Goal: Information Seeking & Learning: Check status

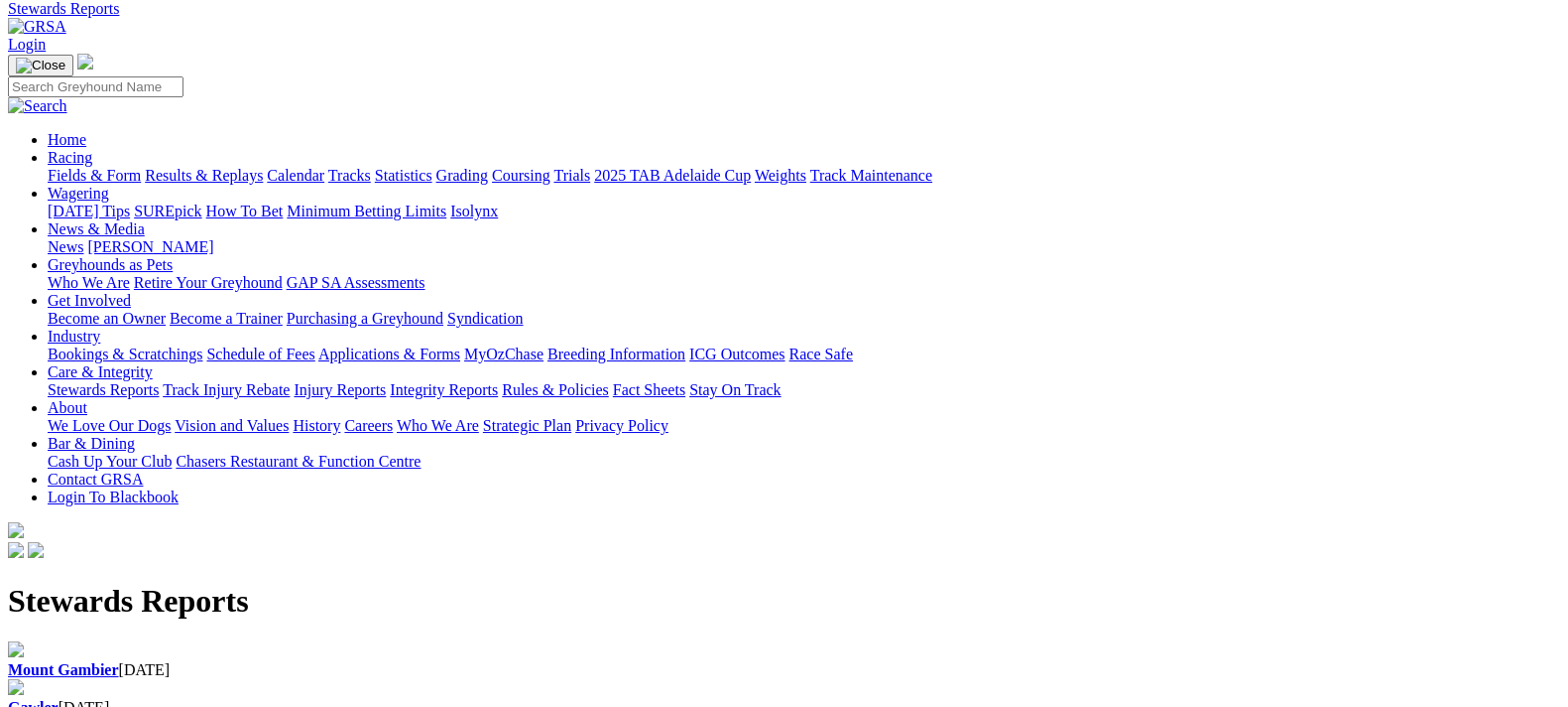
scroll to position [123, 0]
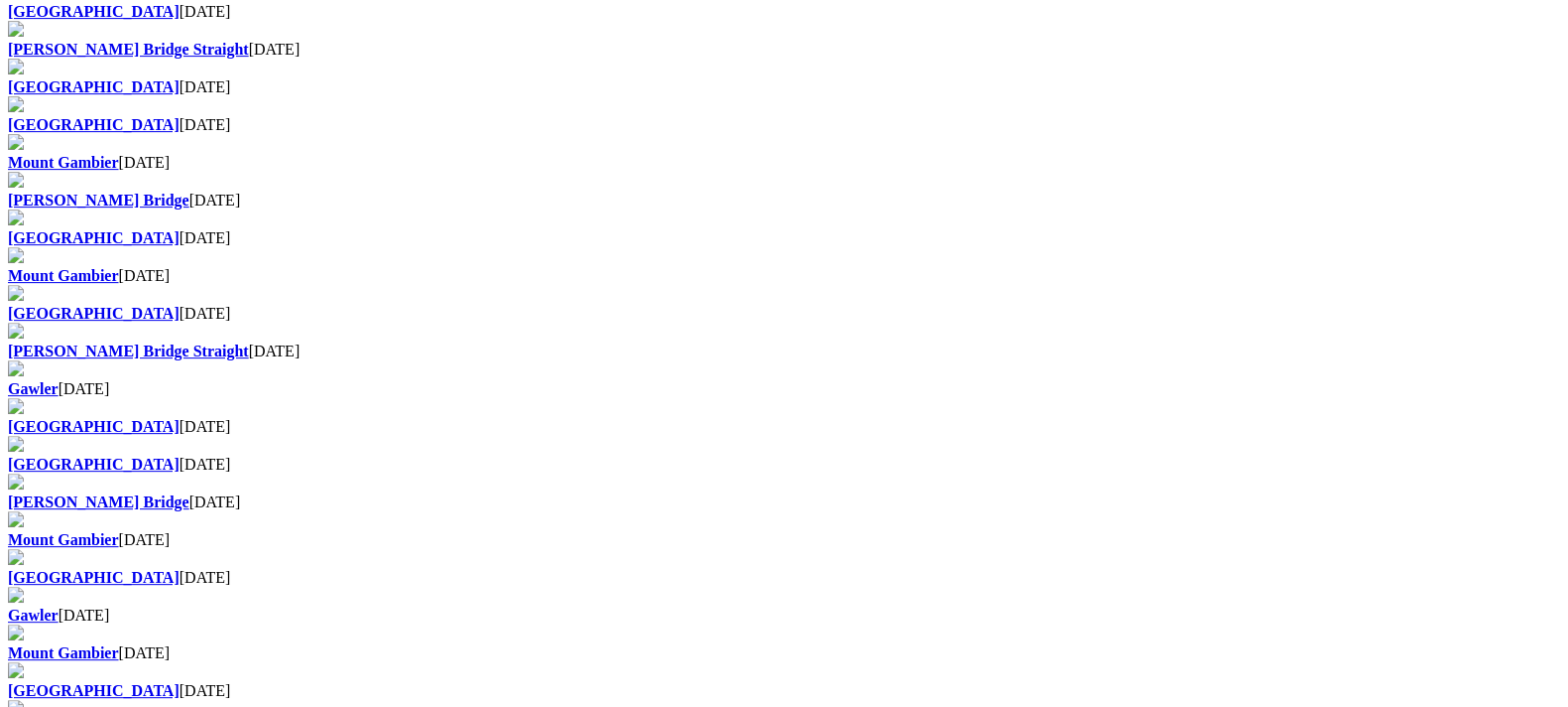
scroll to position [992, 0]
